Goal: Transaction & Acquisition: Purchase product/service

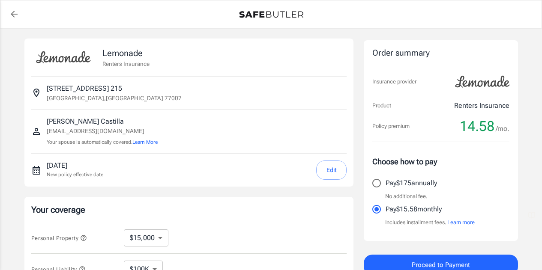
select select "15000"
select select "500"
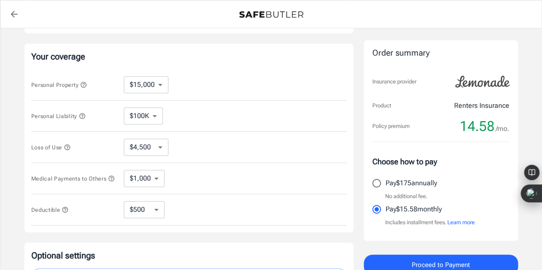
scroll to position [171, 0]
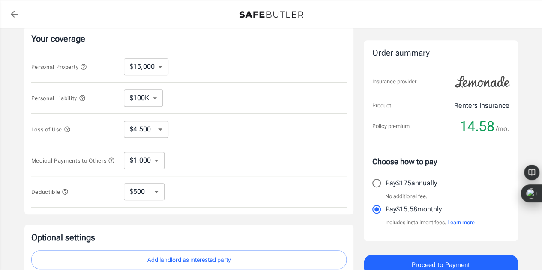
click at [163, 64] on select "$10,000 $15,000 $20,000 $25,000 $30,000 $40,000 $50,000 $100K $150K $200K $250K" at bounding box center [146, 66] width 45 height 17
select select "10000"
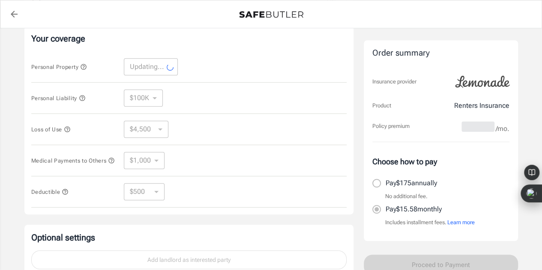
select select "10000"
select select "3000"
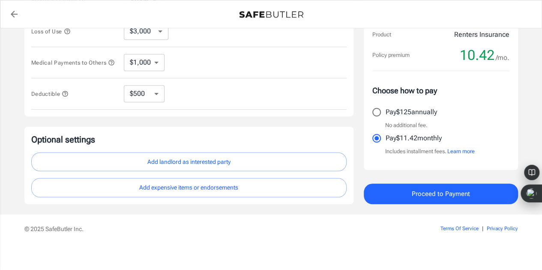
scroll to position [275, 0]
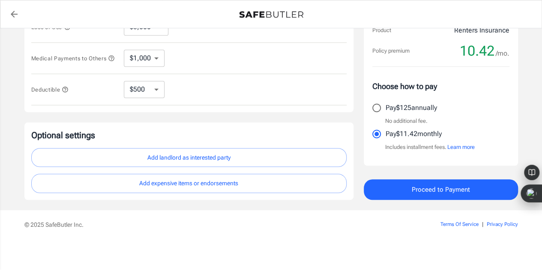
click at [330, 241] on footer "© 2025 SafeButler Inc. Terms Of Service | Privacy Policy" at bounding box center [271, 240] width 542 height 60
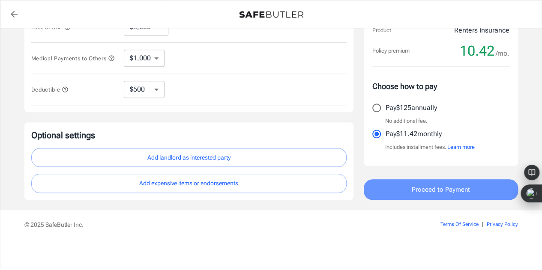
click at [378, 191] on button "Proceed to Payment" at bounding box center [441, 189] width 154 height 21
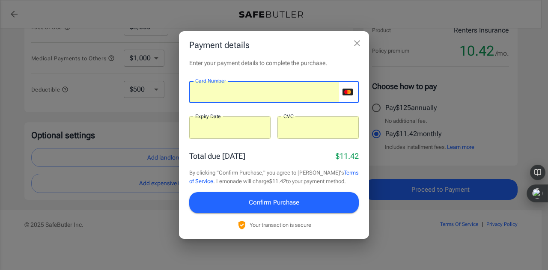
click at [281, 197] on span "Confirm Purchase" at bounding box center [274, 202] width 51 height 11
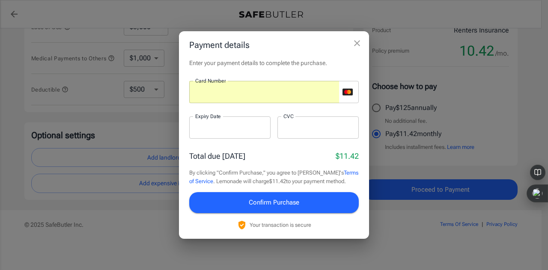
click at [234, 152] on p "Total due [DATE]" at bounding box center [217, 156] width 56 height 12
click at [268, 200] on span "Confirm Purchase" at bounding box center [274, 202] width 51 height 11
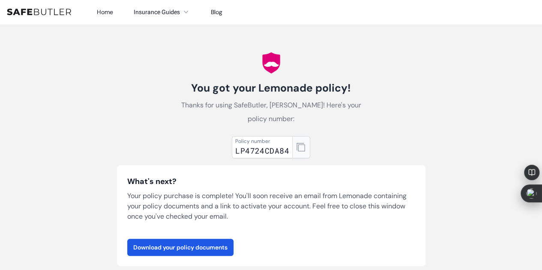
click at [303, 149] on icon "button" at bounding box center [300, 147] width 9 height 9
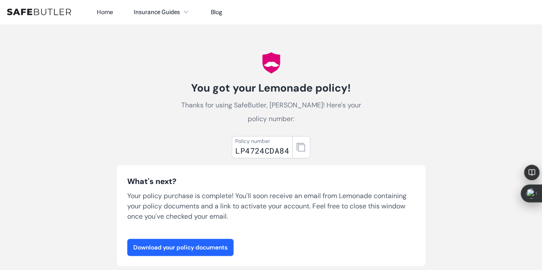
click at [195, 246] on link "Download your policy documents" at bounding box center [180, 247] width 106 height 17
